Goal: Task Accomplishment & Management: Manage account settings

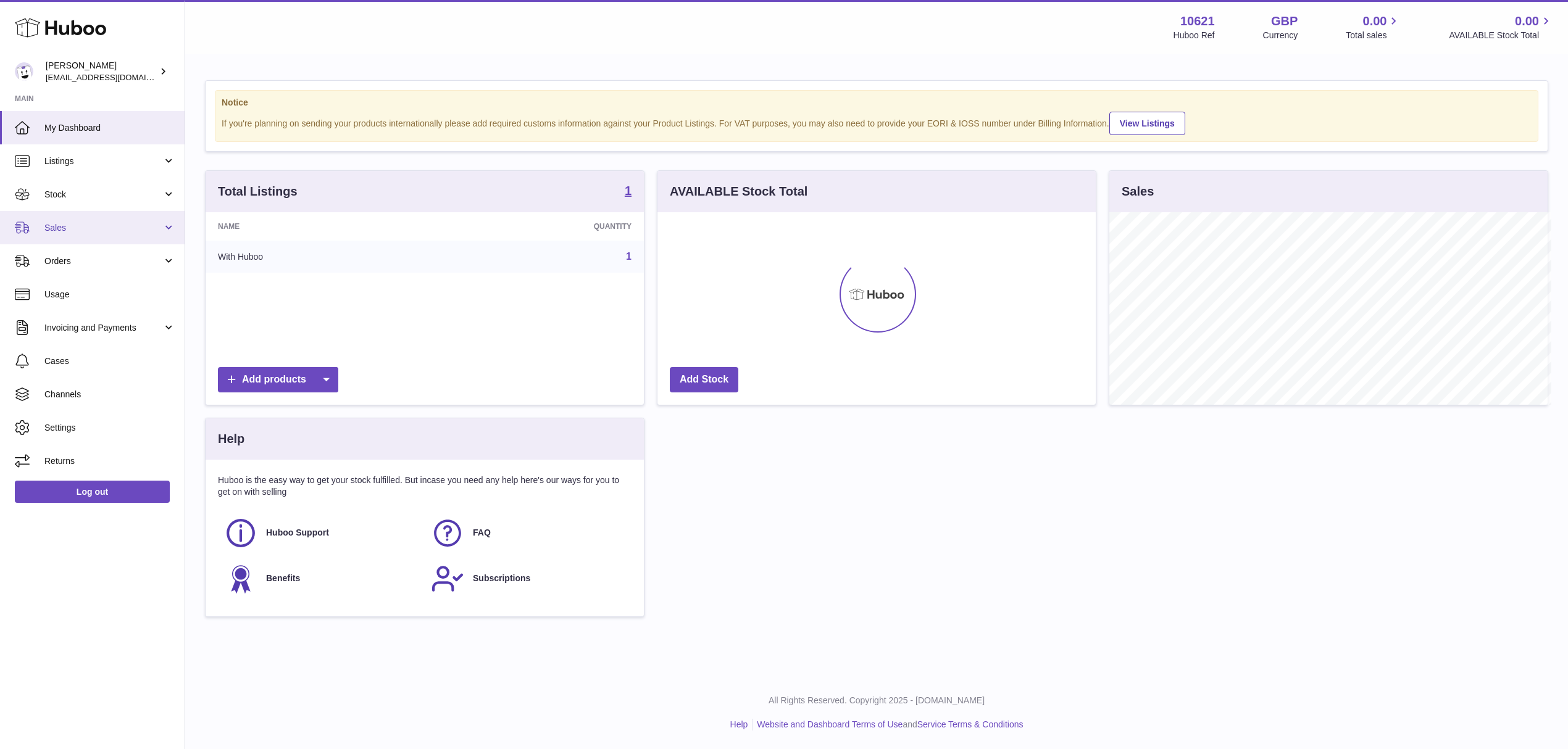
scroll to position [616720, 616736]
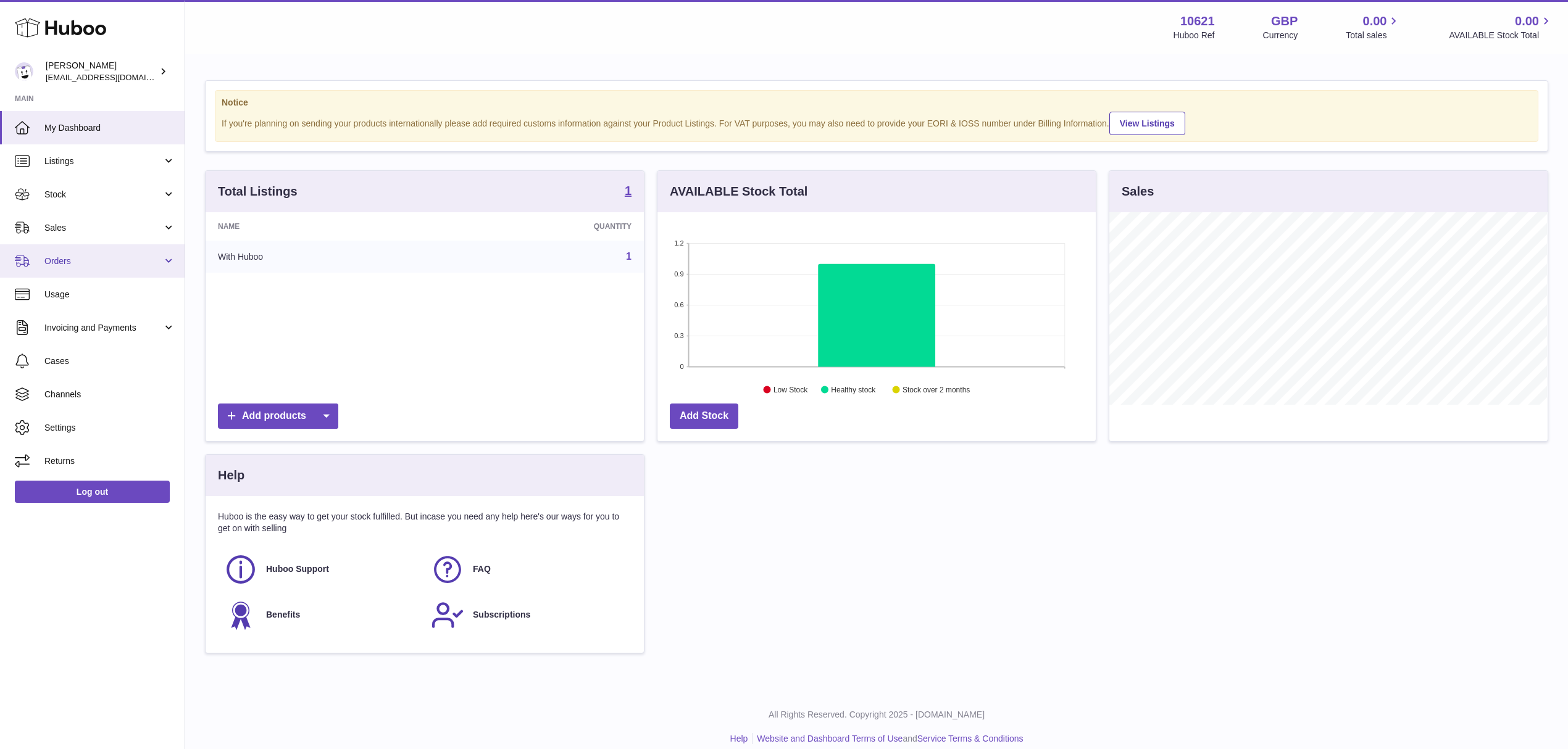
click at [92, 247] on link "Orders" at bounding box center [92, 261] width 185 height 33
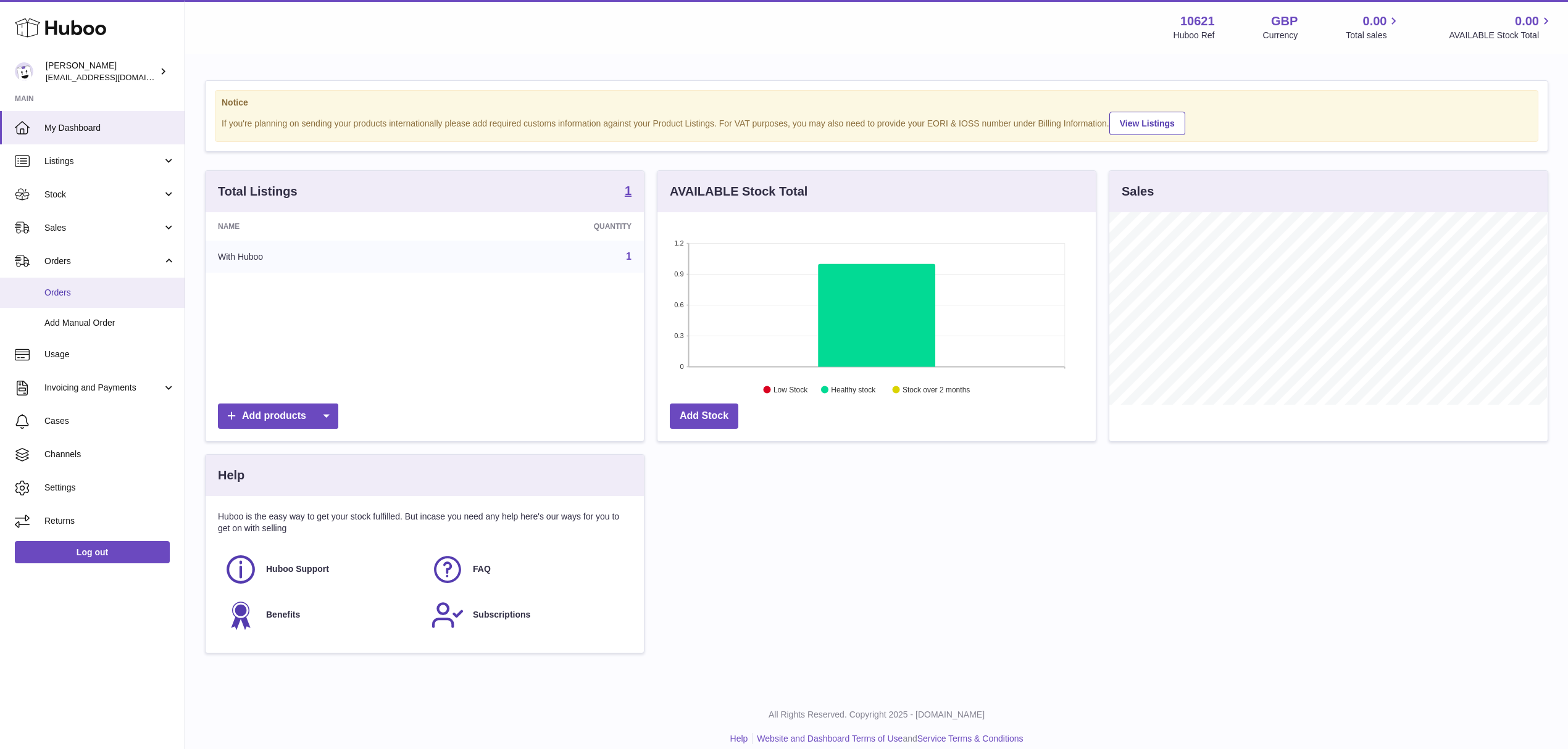
click at [94, 289] on span "Orders" at bounding box center [109, 293] width 131 height 12
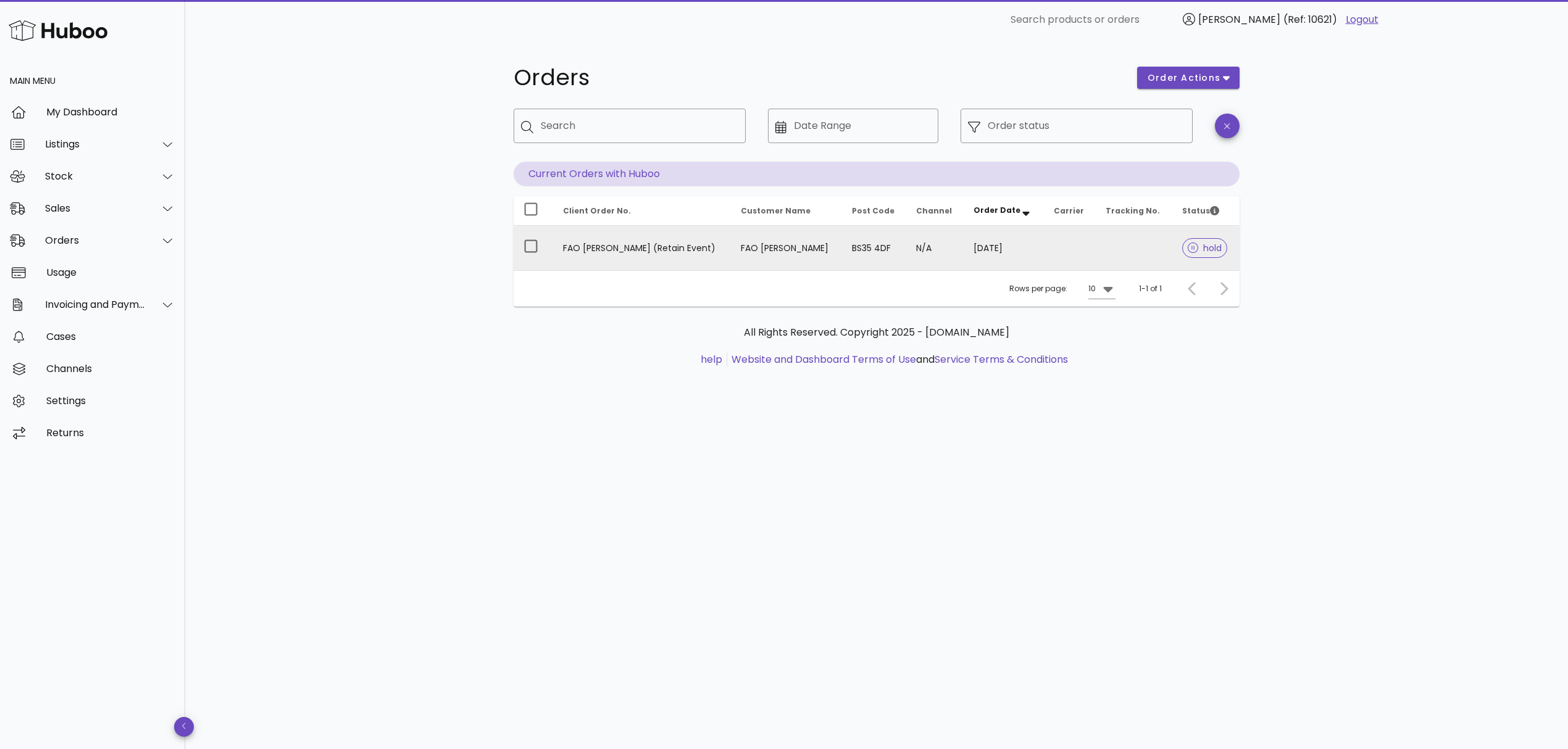
click at [1043, 257] on td at bounding box center [1069, 247] width 52 height 44
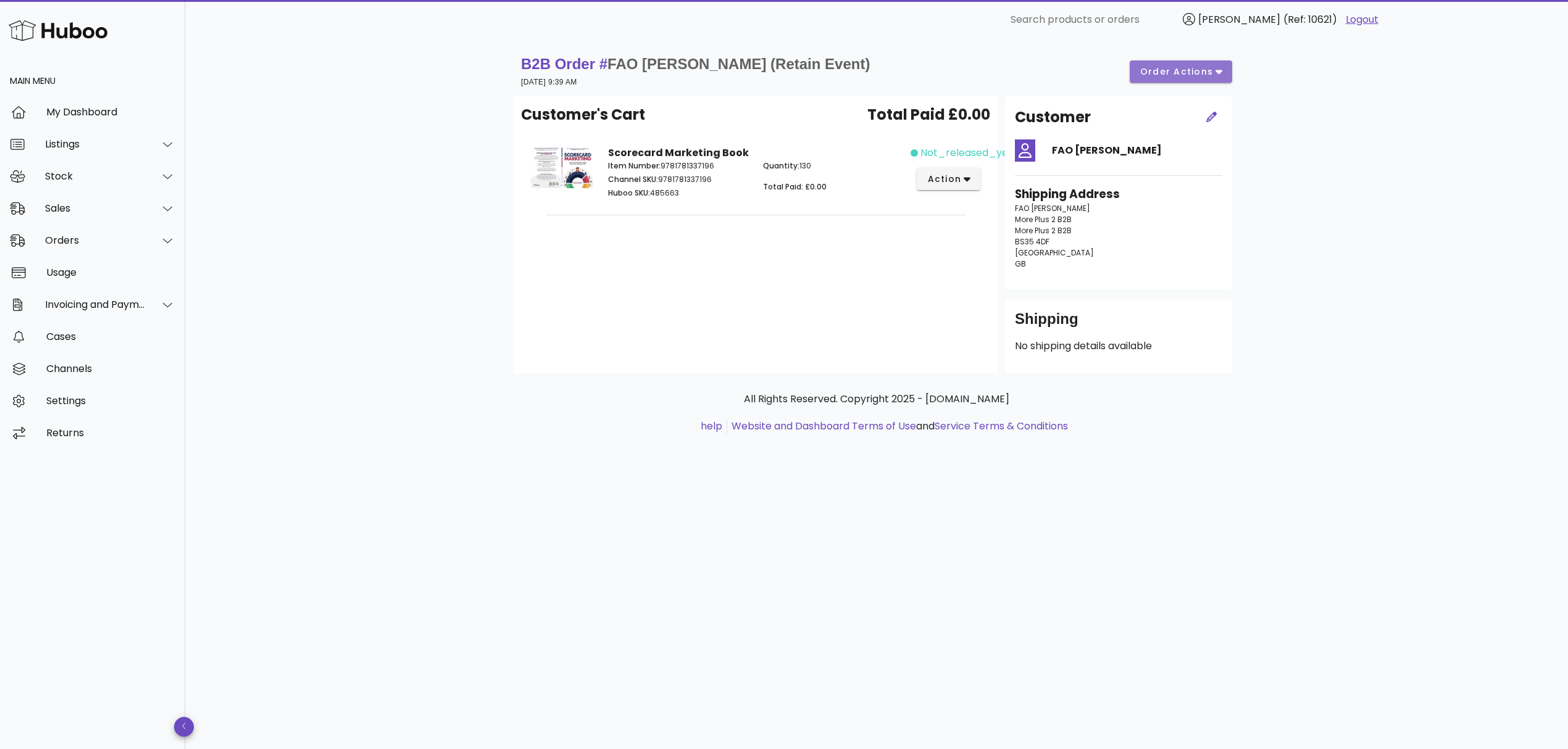
click at [1170, 70] on span "order actions" at bounding box center [1176, 71] width 74 height 13
click at [1170, 87] on div "Release" at bounding box center [1196, 81] width 106 height 32
click at [1364, 374] on div "B2B Order # FAO Mike Morrison (Retain Event) 23 September 2025 at 9:39 AM order…" at bounding box center [876, 394] width 1382 height 709
